Goal: Consume media (video, audio): Consume media (video, audio)

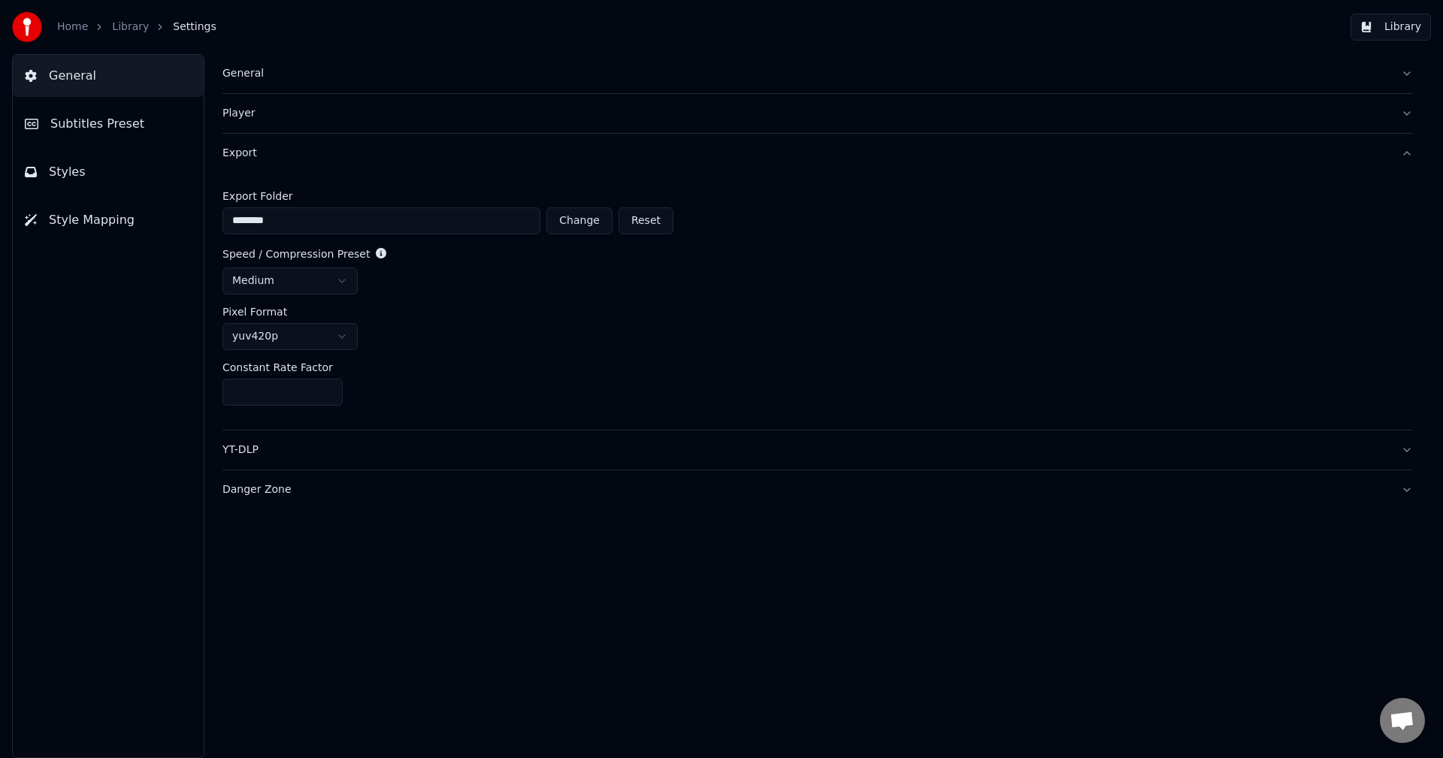
click at [101, 324] on div "General Subtitles Preset Styles Style Mapping" at bounding box center [108, 406] width 192 height 704
click at [135, 29] on link "Library" at bounding box center [130, 27] width 37 height 15
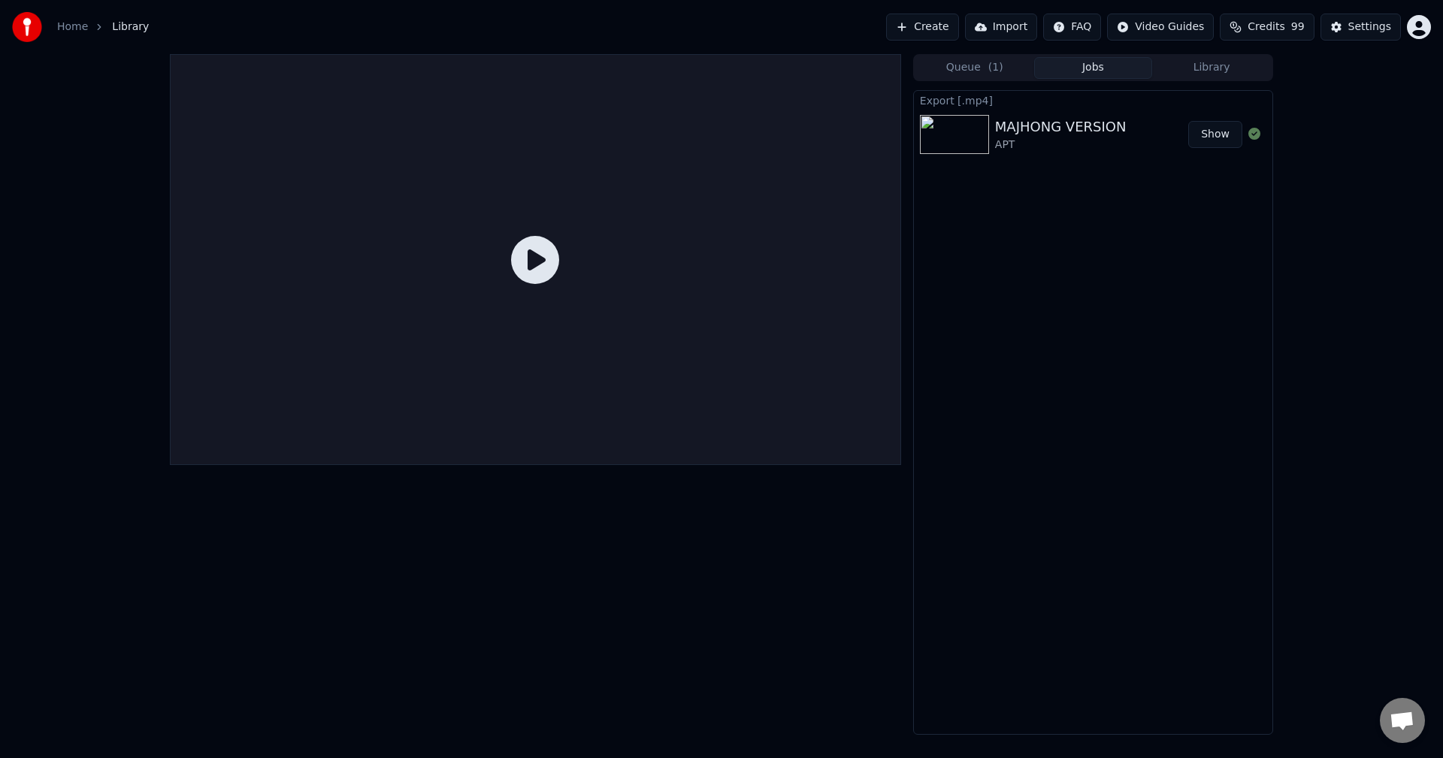
click at [1117, 133] on div "MAJHONG VERSION" at bounding box center [1060, 126] width 131 height 21
click at [1229, 69] on button "Library" at bounding box center [1211, 68] width 119 height 22
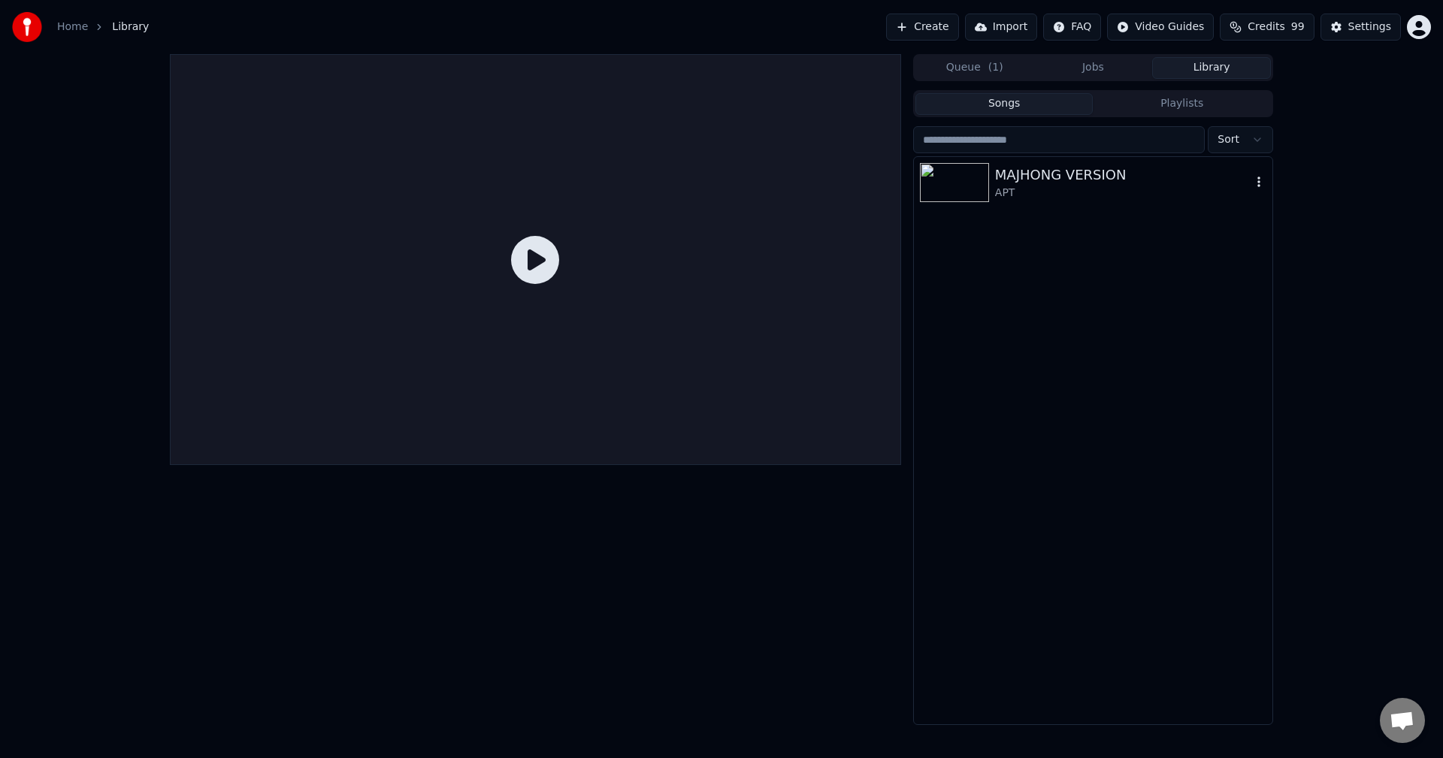
click at [979, 180] on img at bounding box center [954, 182] width 69 height 39
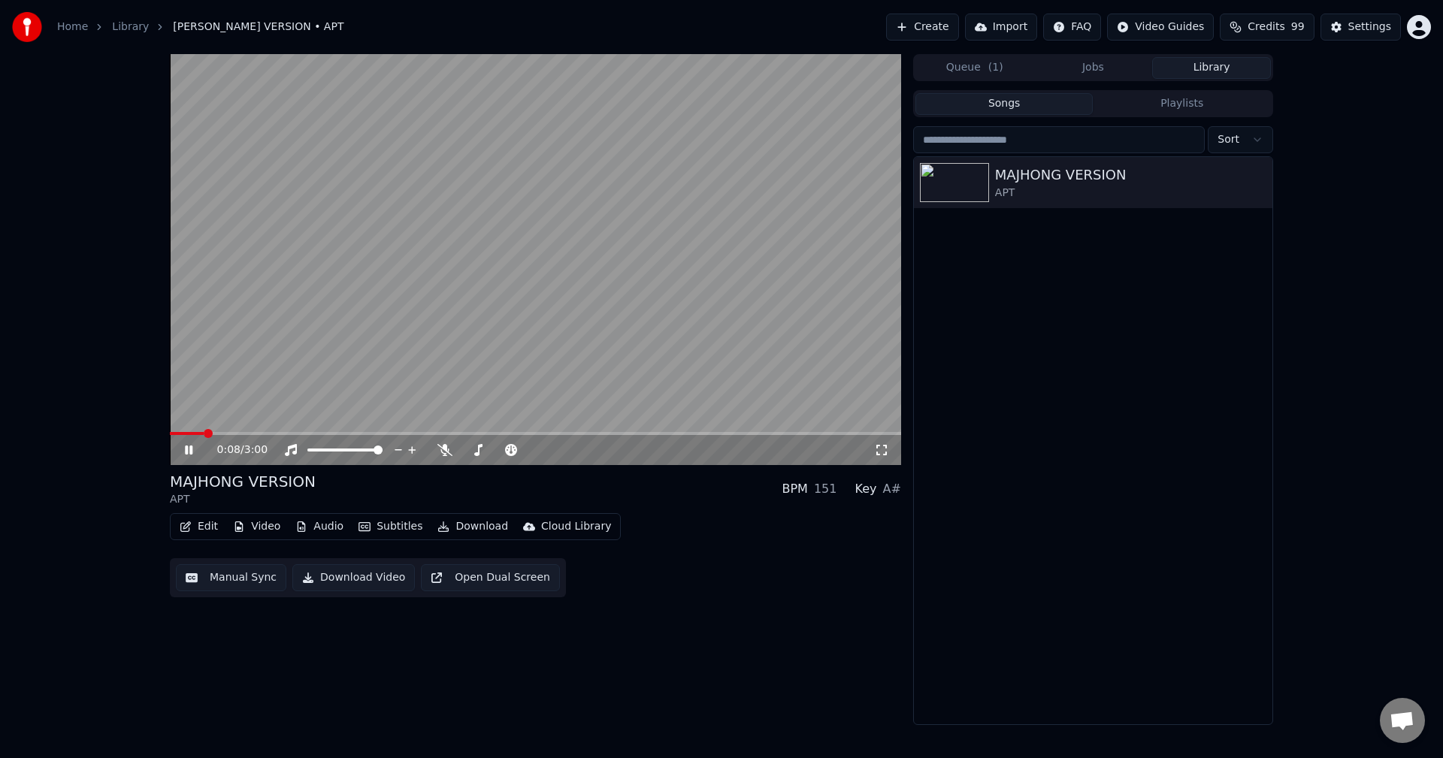
click at [649, 329] on video at bounding box center [535, 259] width 731 height 411
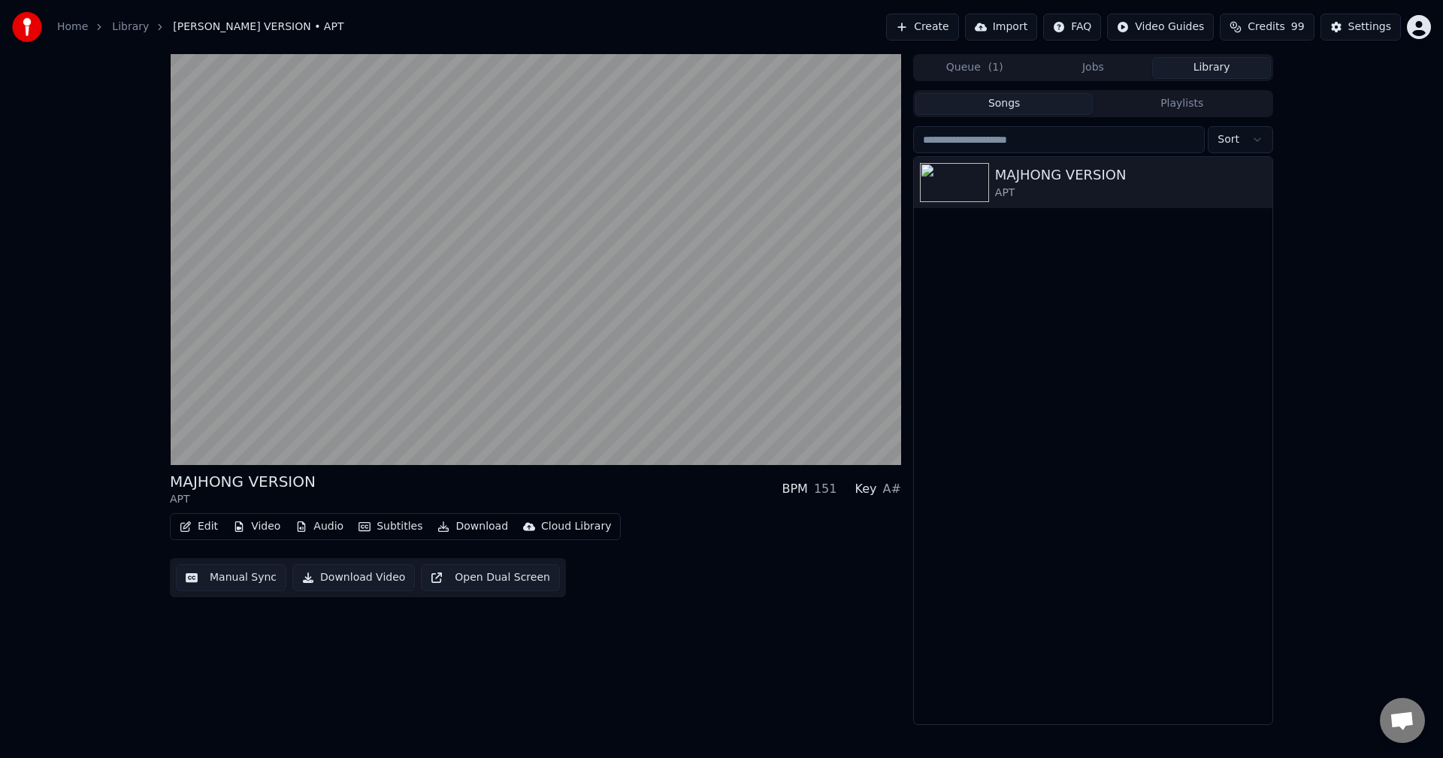
click at [649, 329] on video at bounding box center [535, 259] width 731 height 411
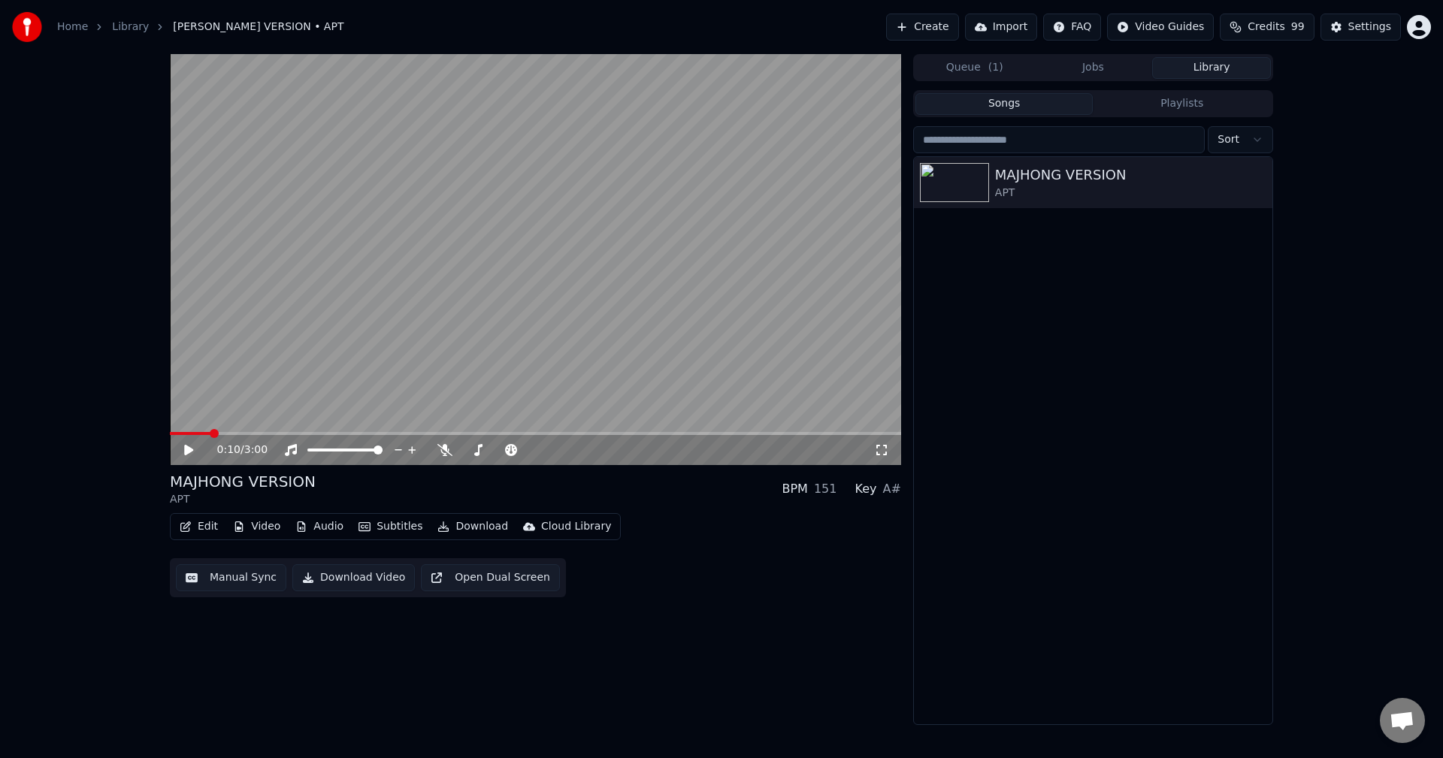
click at [203, 431] on video at bounding box center [535, 259] width 731 height 411
click at [178, 432] on span at bounding box center [182, 433] width 9 height 9
click at [279, 347] on video at bounding box center [535, 259] width 731 height 411
click at [212, 581] on button "Manual Sync" at bounding box center [231, 577] width 110 height 27
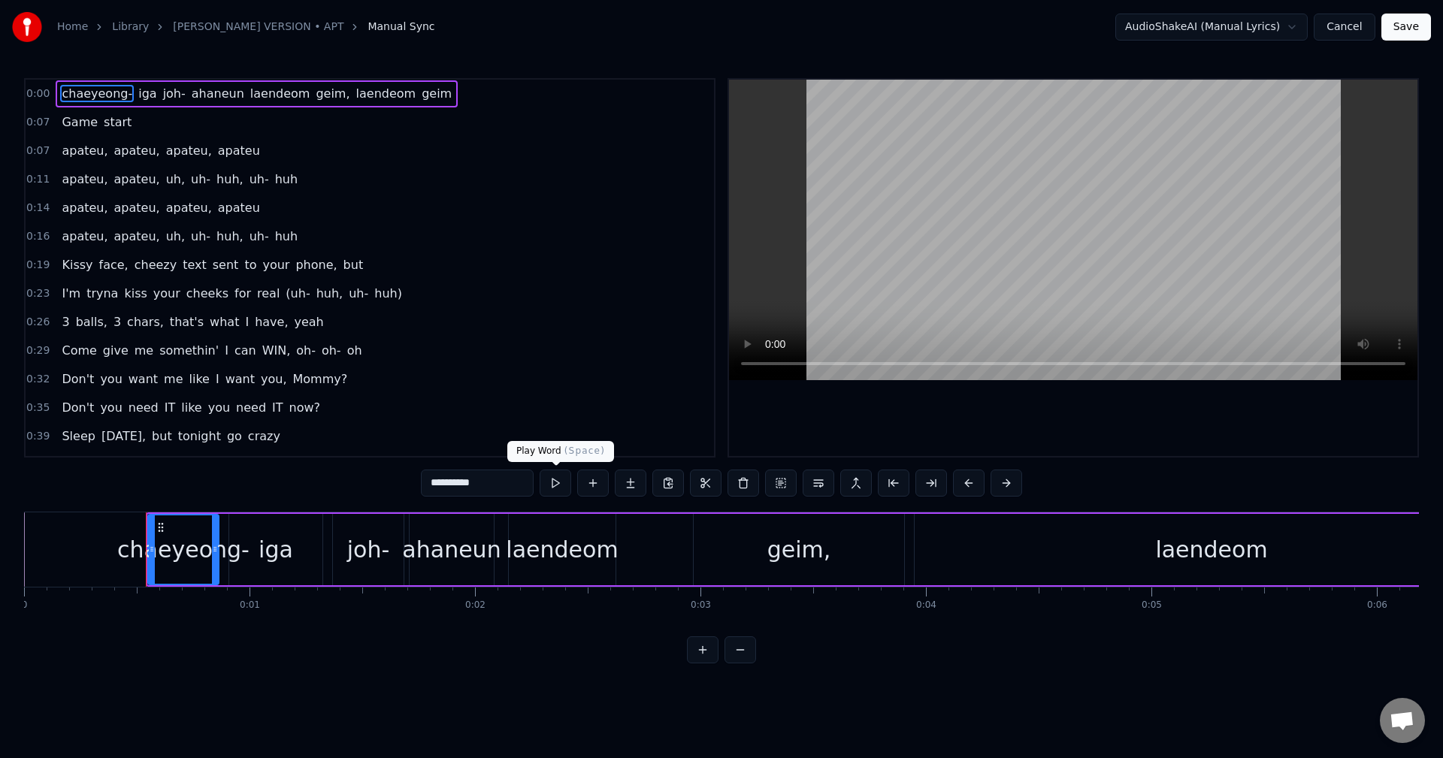
click at [561, 488] on button at bounding box center [555, 483] width 32 height 27
click at [561, 487] on button at bounding box center [555, 483] width 32 height 27
click at [557, 484] on button at bounding box center [555, 483] width 32 height 27
click at [79, 124] on span "Game" at bounding box center [79, 121] width 39 height 17
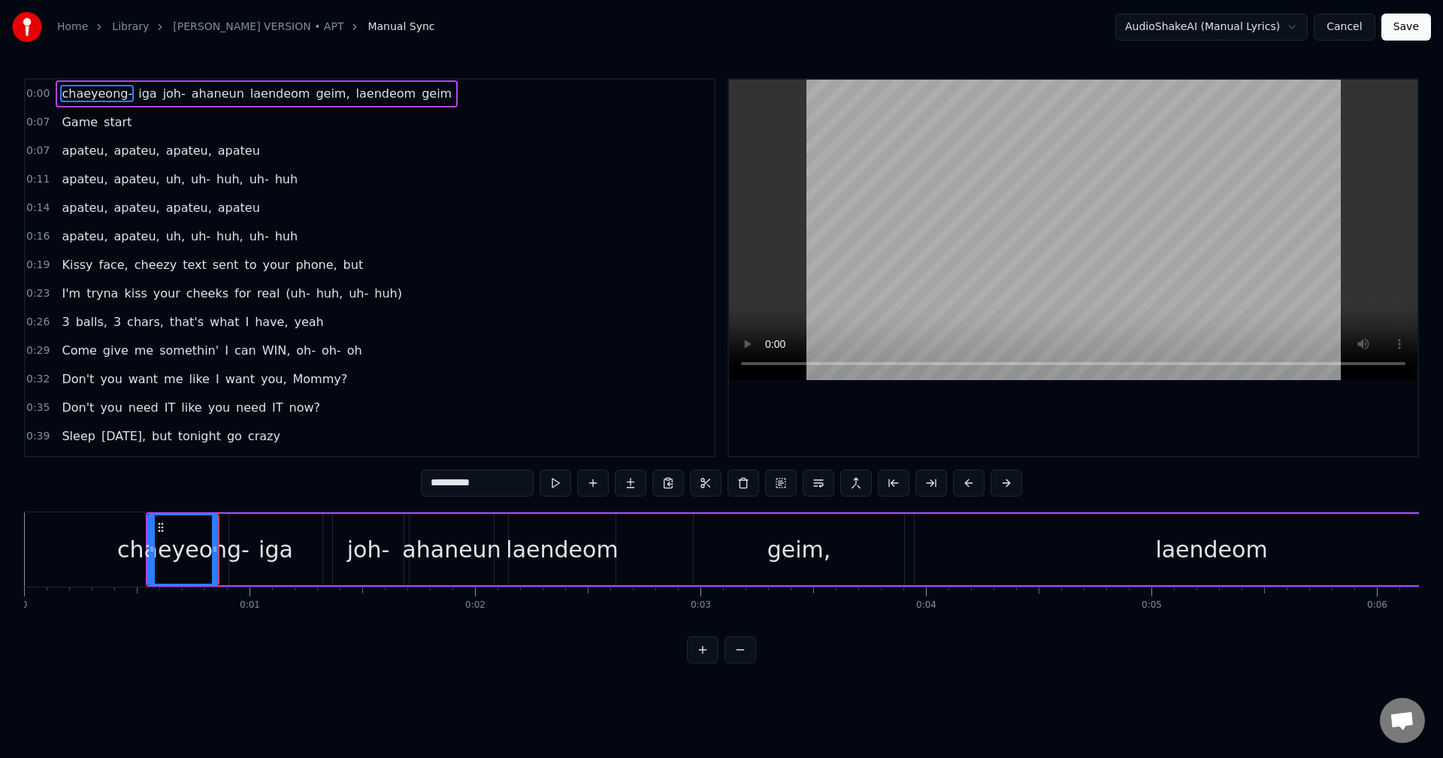
type input "****"
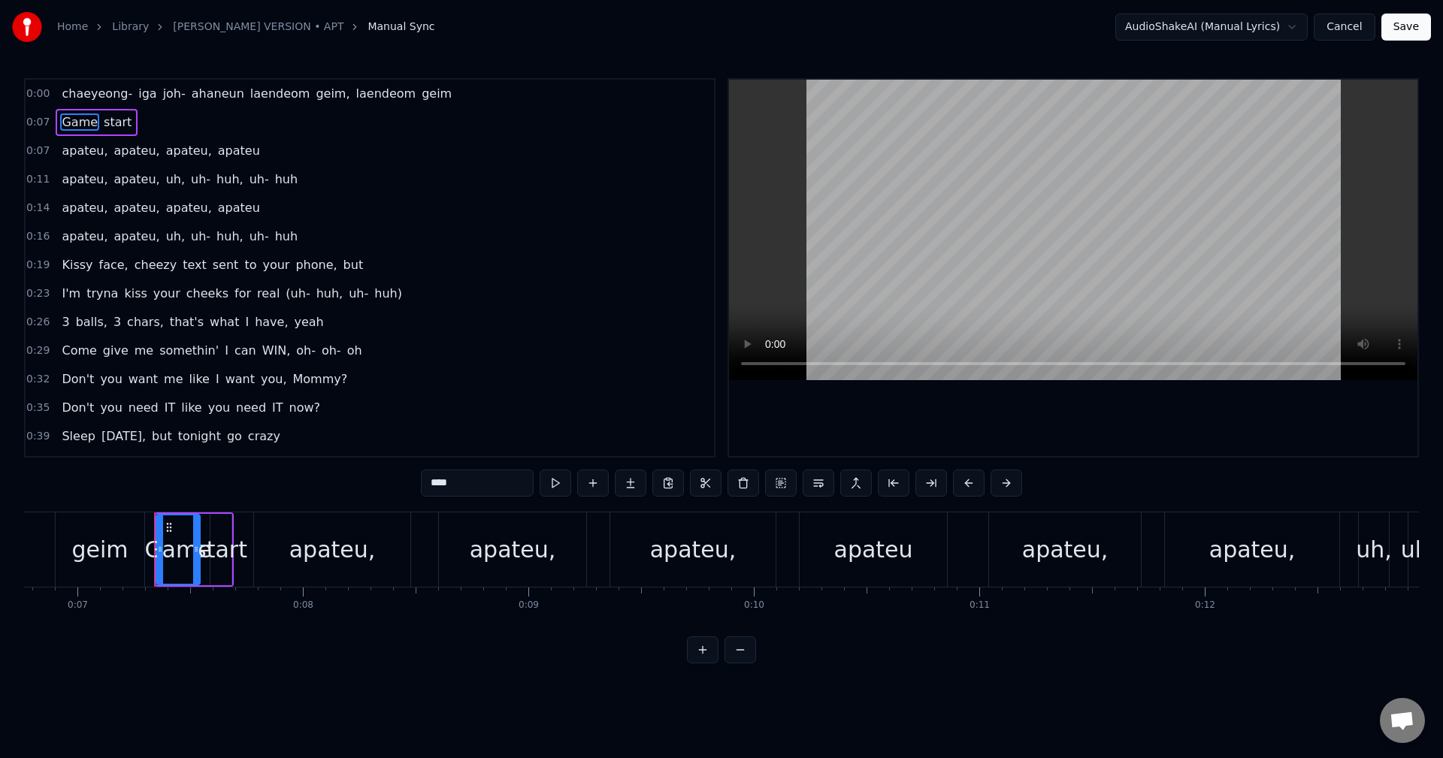
scroll to position [0, 1579]
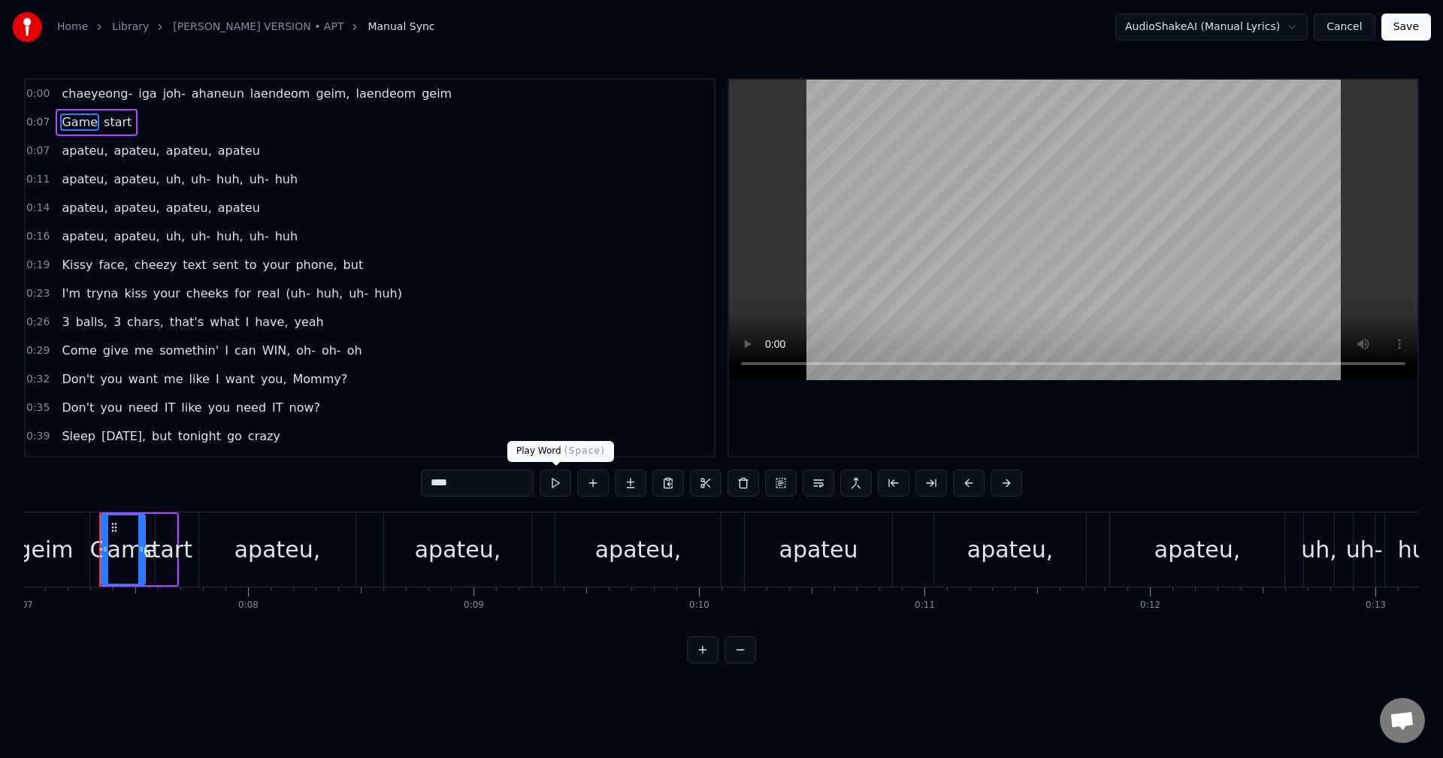
click at [557, 486] on button at bounding box center [555, 483] width 32 height 27
click at [1345, 33] on button "Cancel" at bounding box center [1343, 27] width 61 height 27
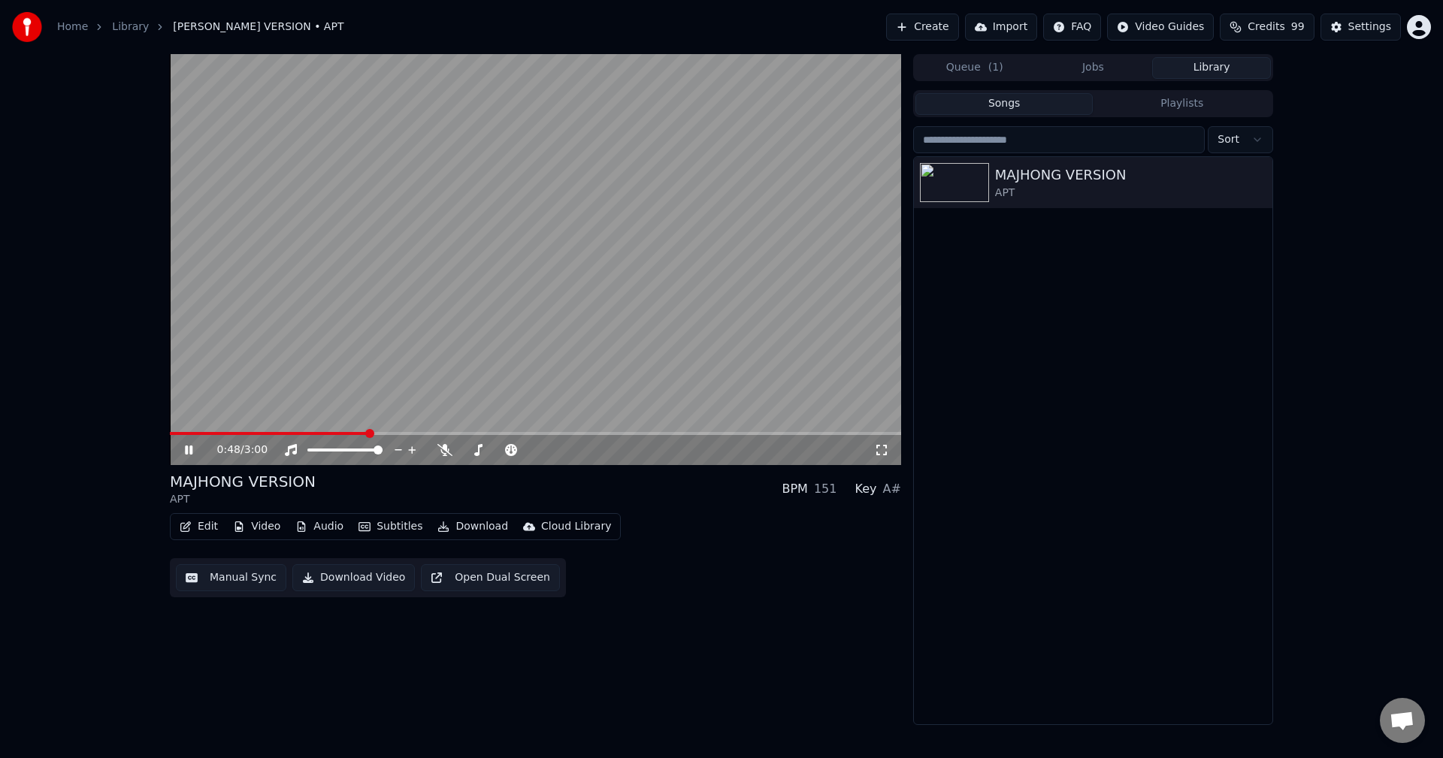
click at [459, 252] on video at bounding box center [535, 259] width 731 height 411
